Goal: Transaction & Acquisition: Purchase product/service

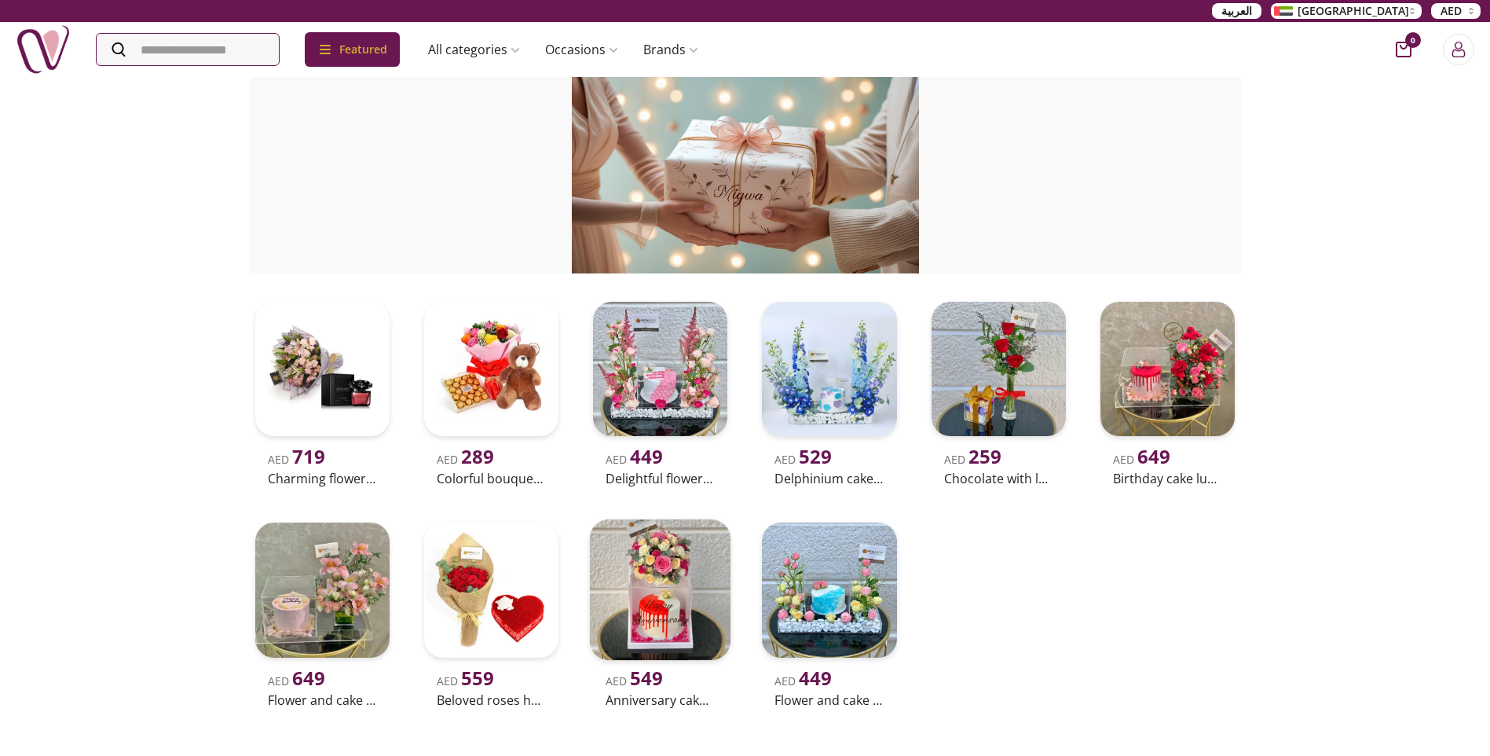
click at [669, 637] on img at bounding box center [660, 589] width 141 height 141
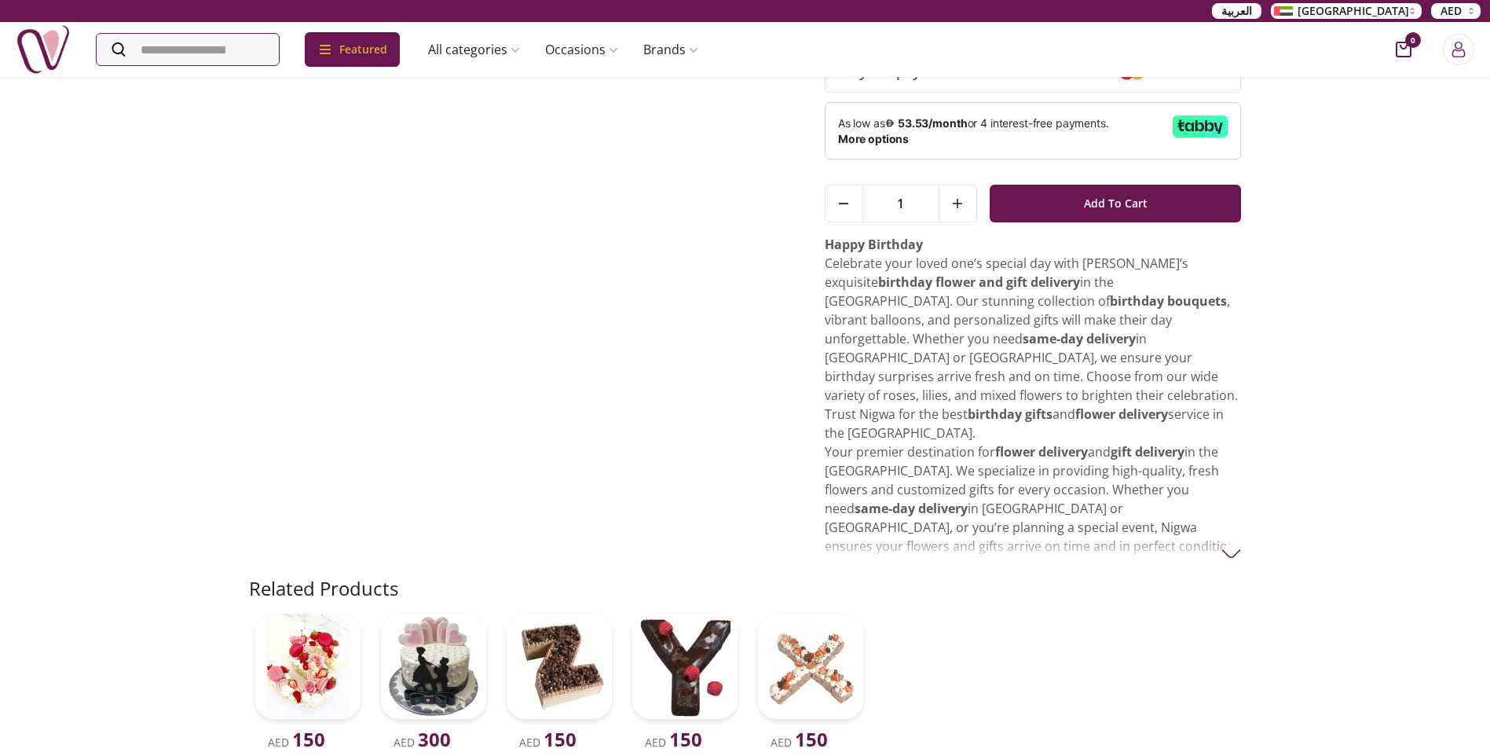
scroll to position [314, 0]
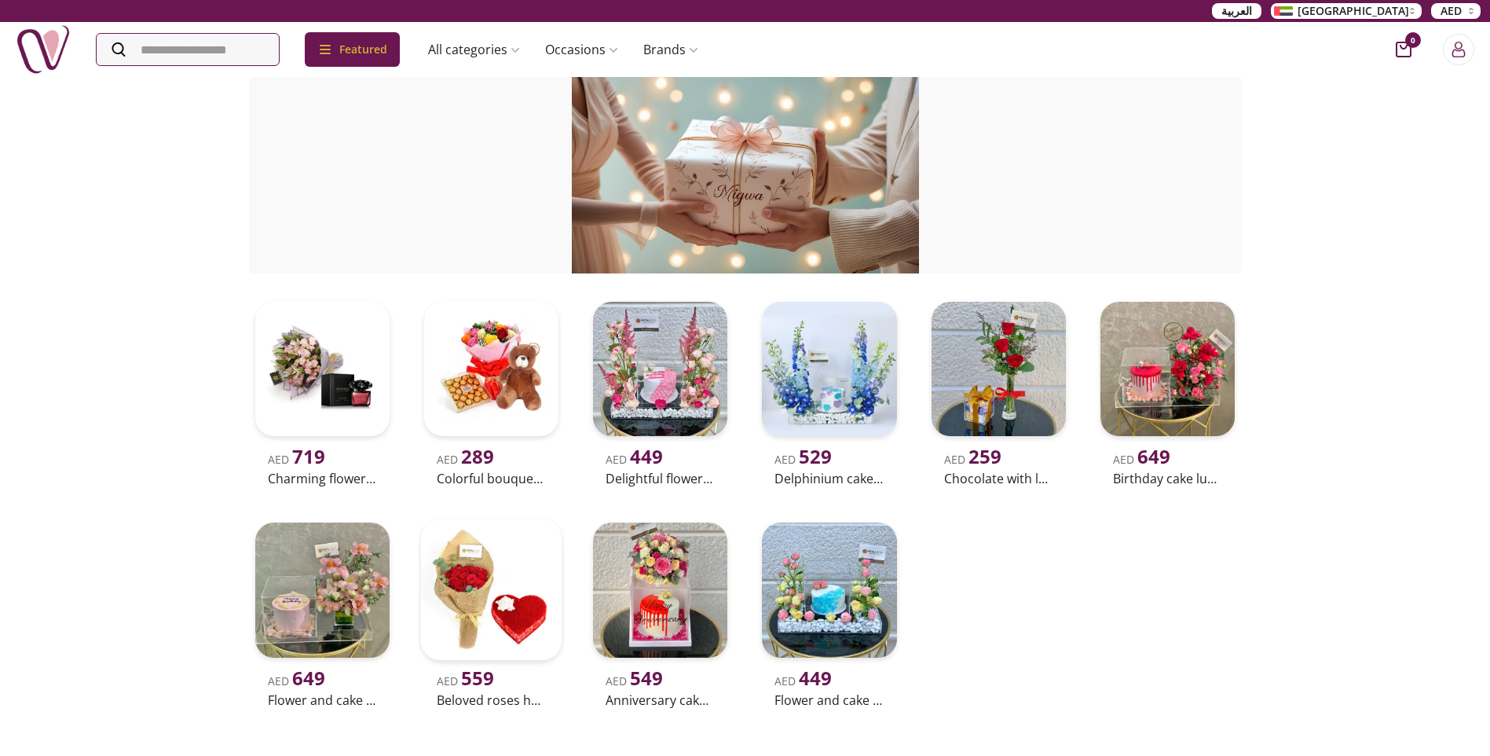
click at [486, 597] on img at bounding box center [491, 589] width 141 height 141
click at [324, 615] on img at bounding box center [321, 589] width 141 height 141
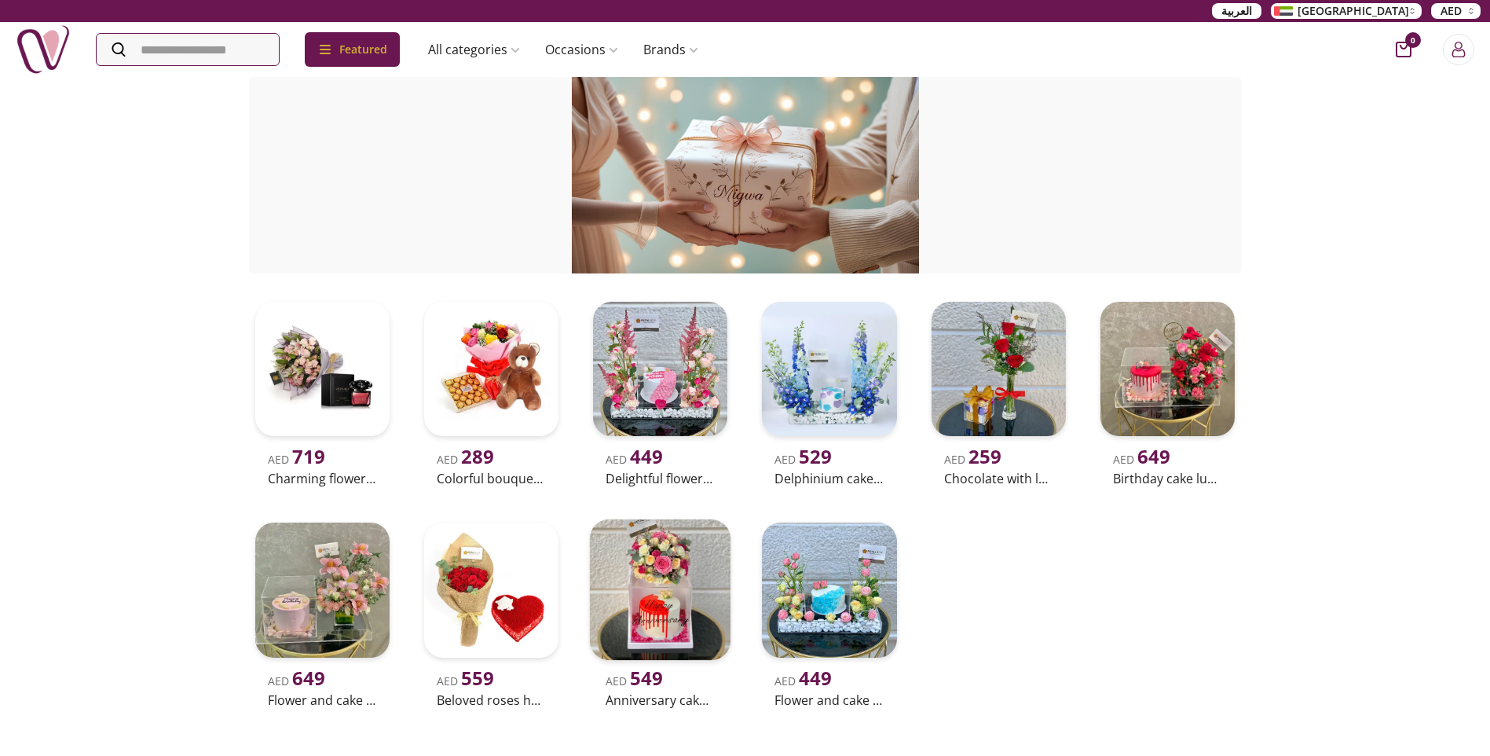
click at [652, 614] on img at bounding box center [660, 589] width 141 height 141
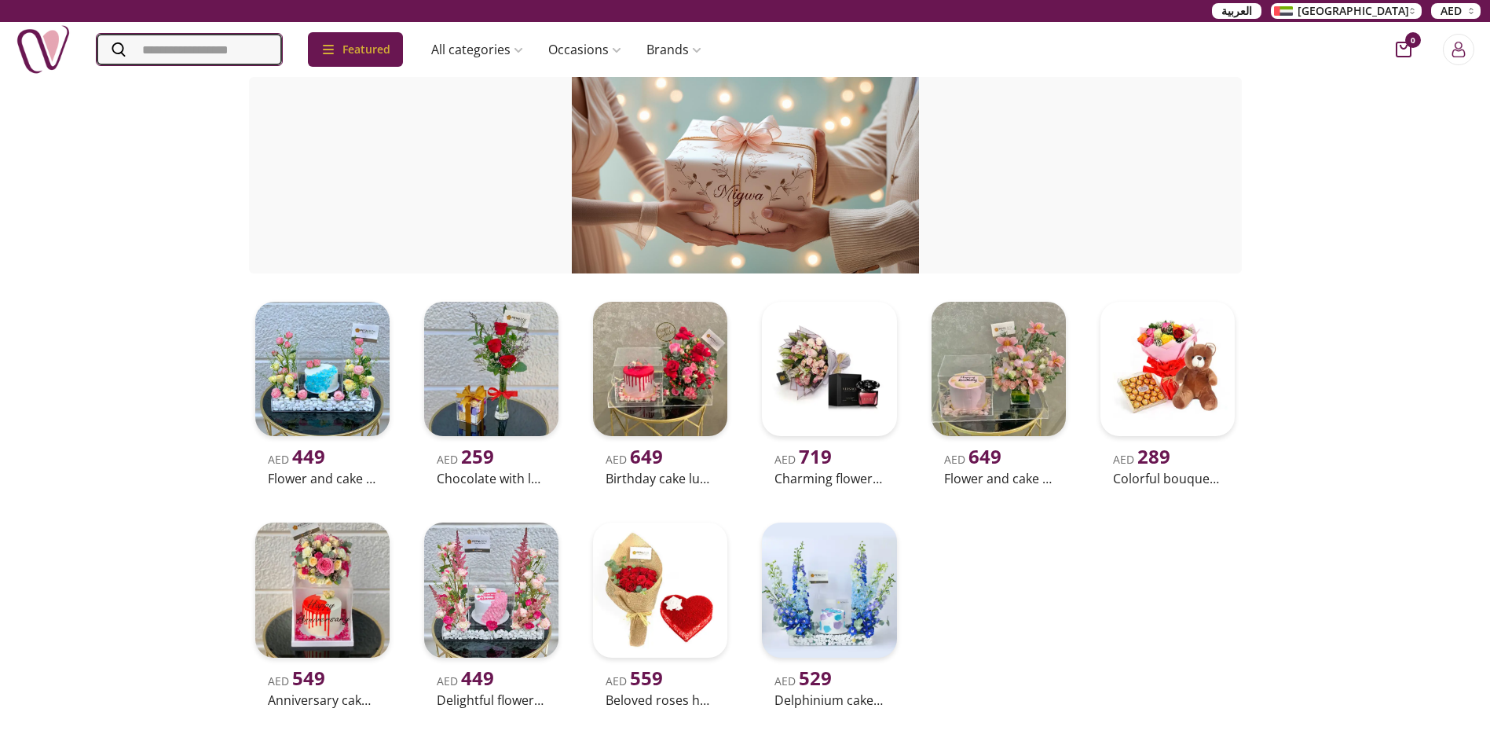
click at [265, 44] on input "Search" at bounding box center [189, 49] width 185 height 31
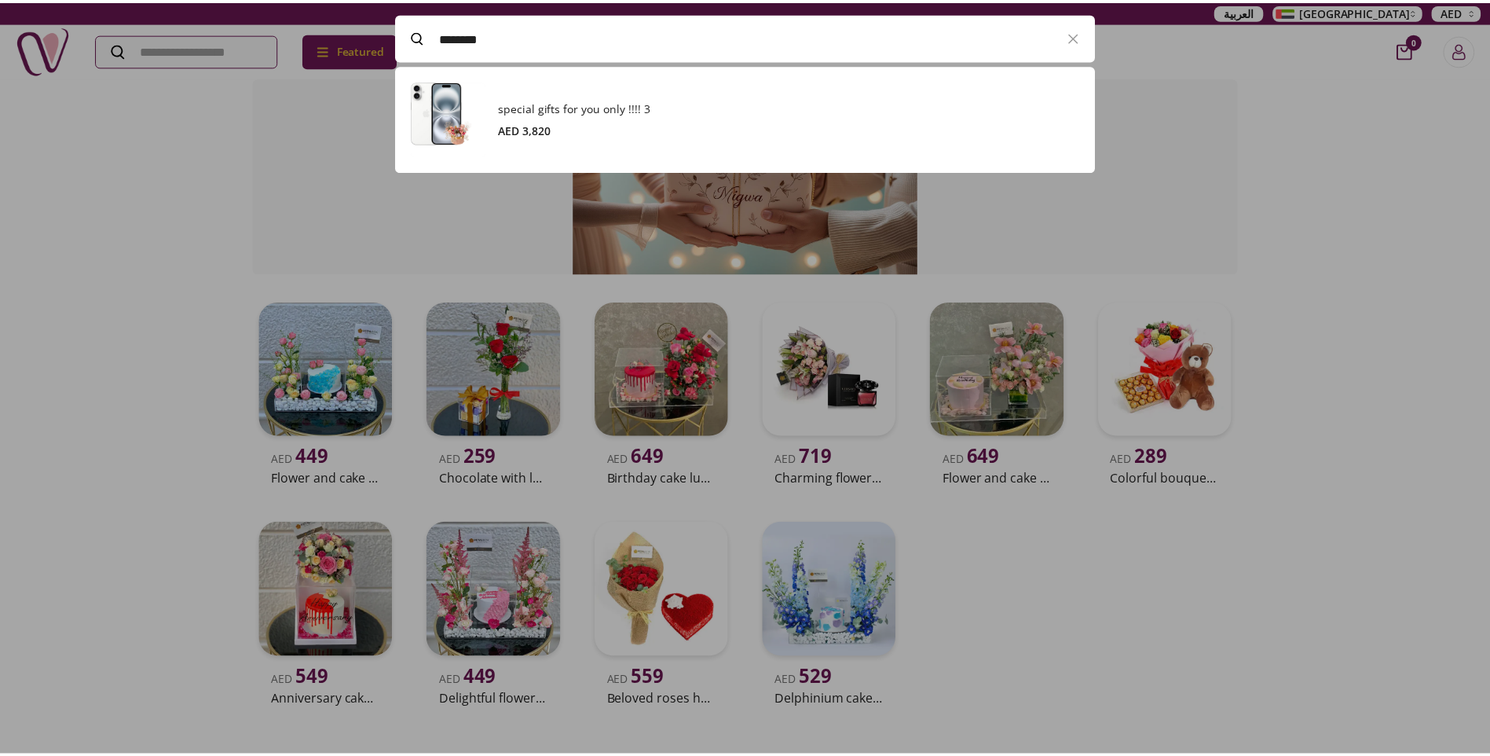
scroll to position [107, 706]
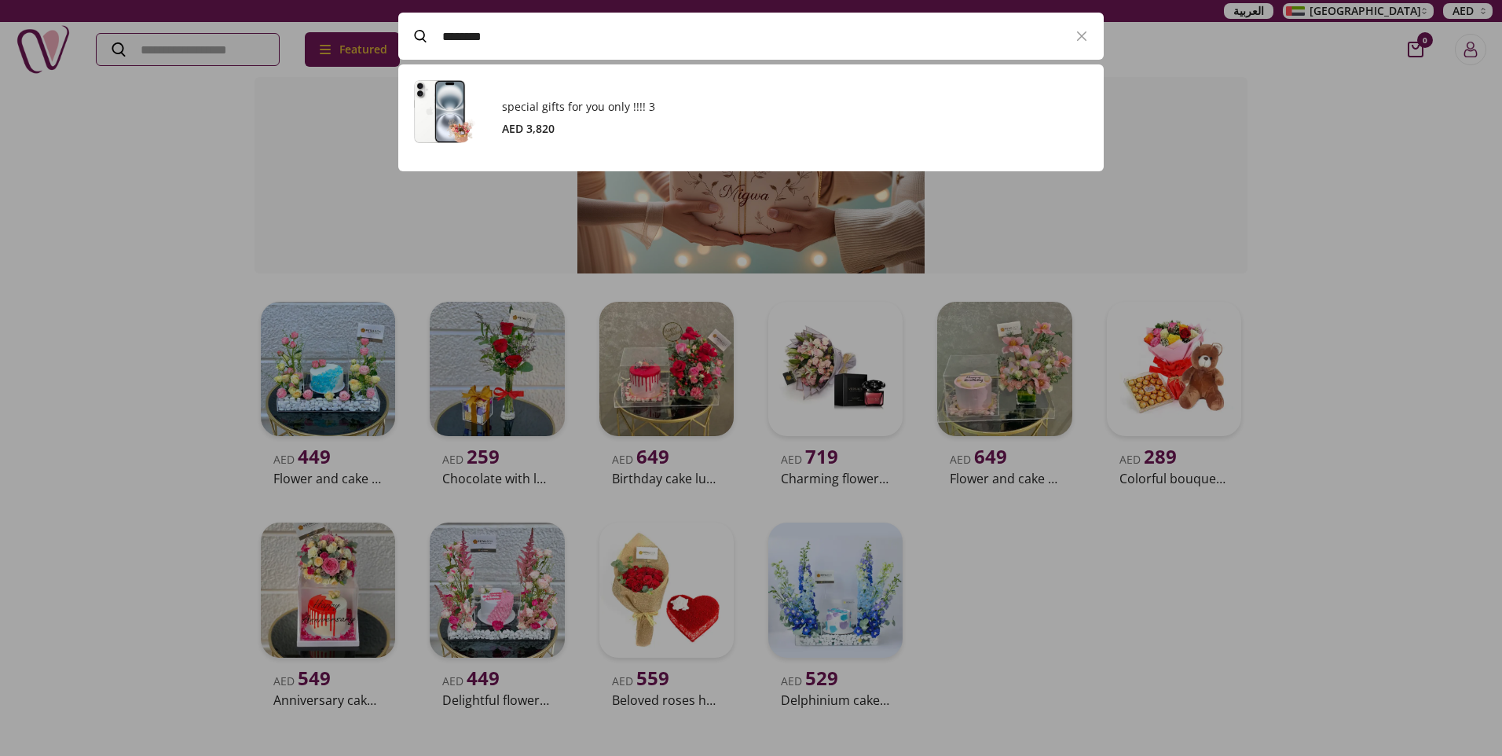
type input "********"
click at [1334, 518] on div at bounding box center [751, 378] width 1502 height 756
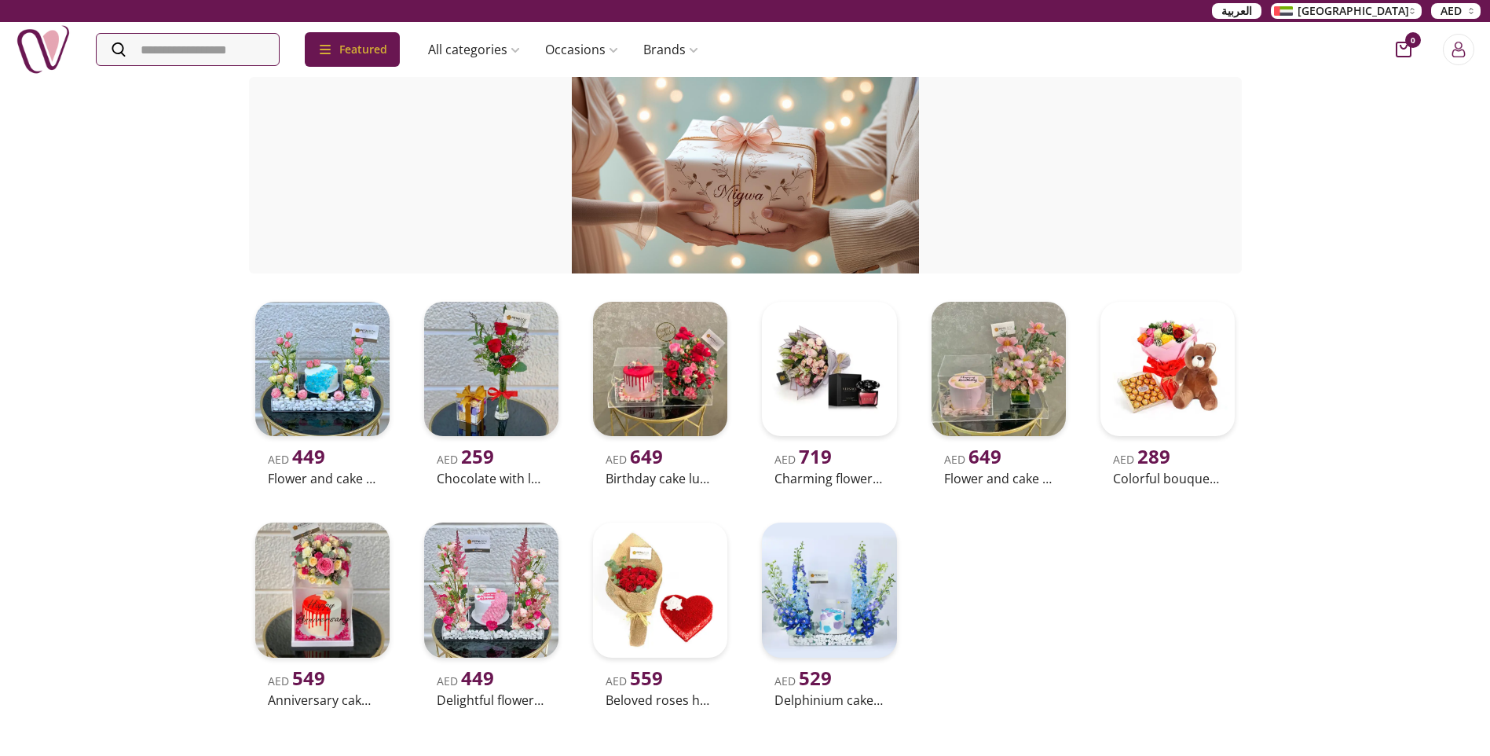
scroll to position [79, 0]
